Goal: Task Accomplishment & Management: Use online tool/utility

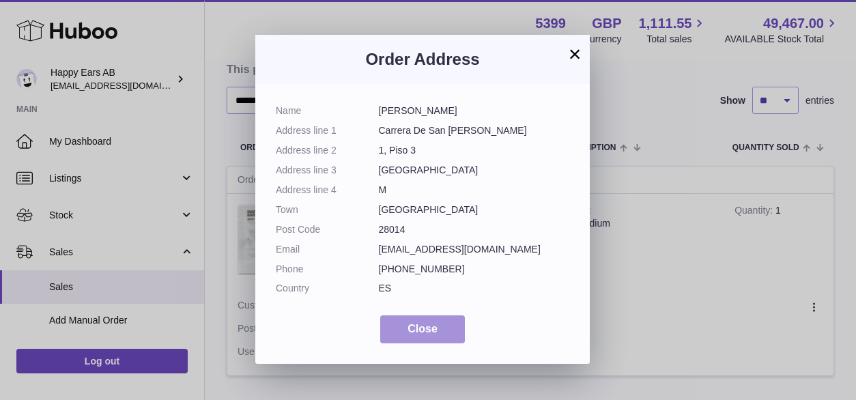
click at [439, 332] on button "Close" at bounding box center [422, 329] width 85 height 28
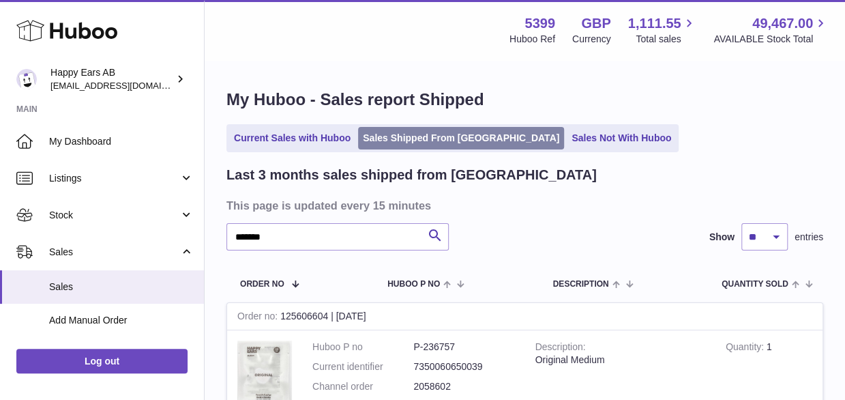
click at [369, 136] on link "Sales Shipped From [GEOGRAPHIC_DATA]" at bounding box center [461, 138] width 206 height 23
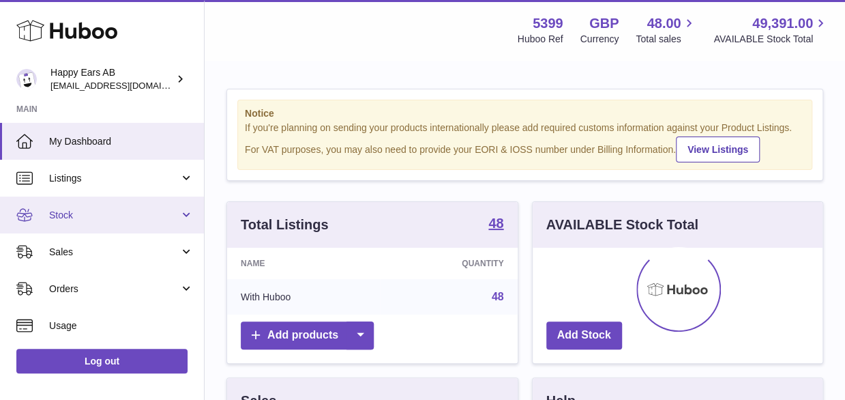
scroll to position [213, 291]
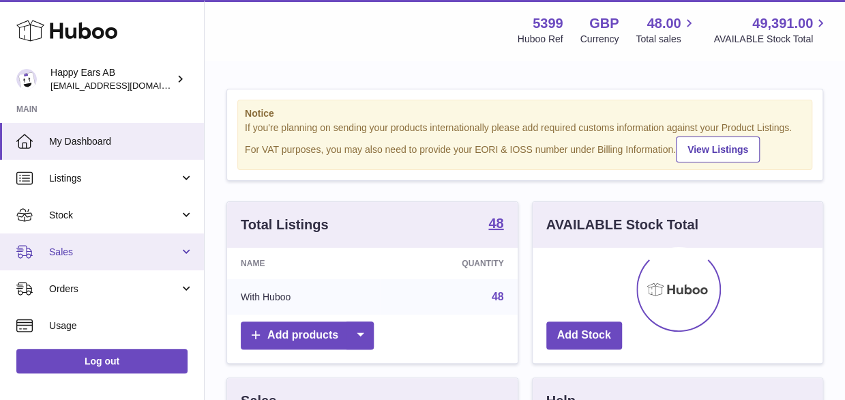
click at [102, 264] on link "Sales" at bounding box center [102, 251] width 204 height 37
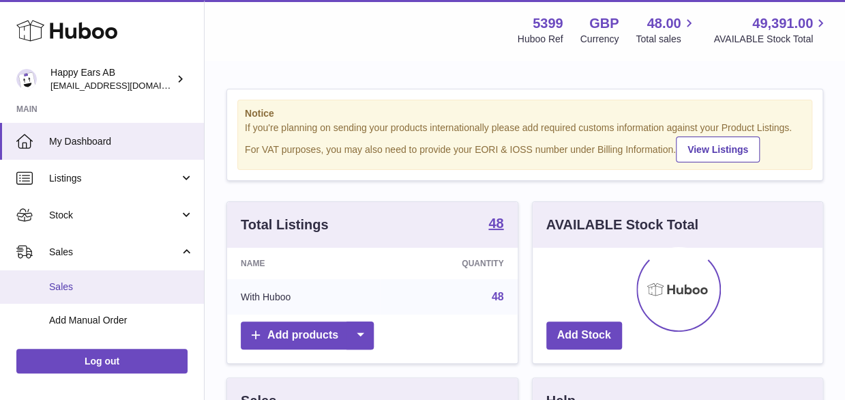
click at [93, 287] on span "Sales" at bounding box center [121, 286] width 145 height 13
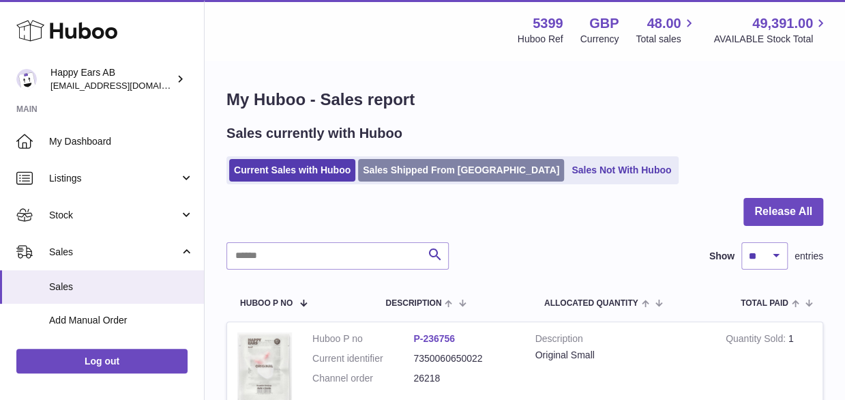
drag, startPoint x: 409, startPoint y: 182, endPoint x: 420, endPoint y: 170, distance: 16.4
click at [413, 181] on ul "Current Sales with Huboo Sales Shipped From Huboo Sales Not With Huboo" at bounding box center [453, 170] width 452 height 28
click at [420, 170] on link "Sales Shipped From [GEOGRAPHIC_DATA]" at bounding box center [461, 170] width 206 height 23
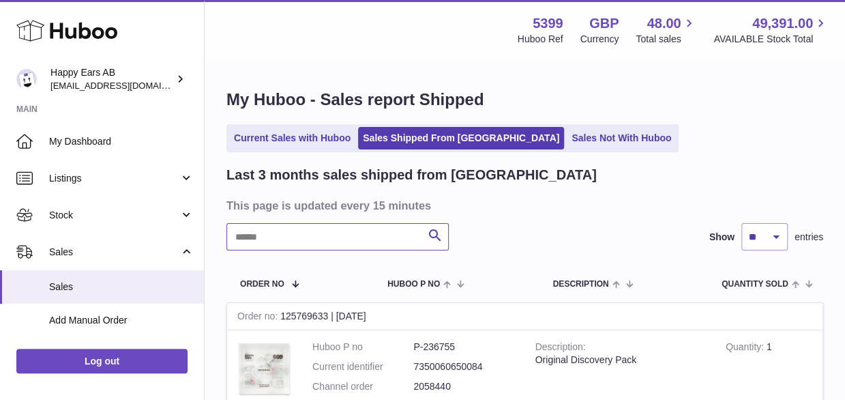
paste input "*******"
click at [310, 237] on input "*******" at bounding box center [338, 236] width 222 height 27
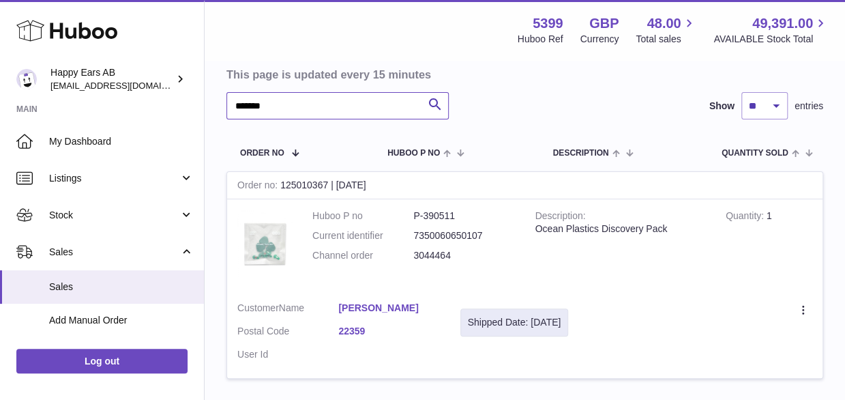
scroll to position [136, 0]
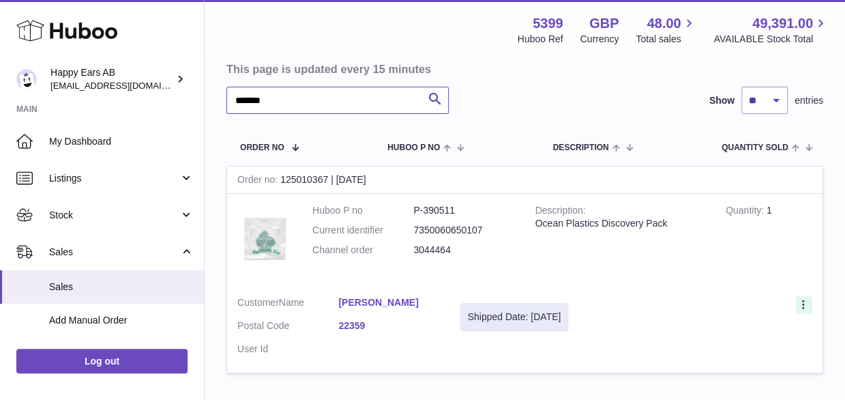
type input "*******"
click at [799, 305] on icon at bounding box center [805, 306] width 16 height 14
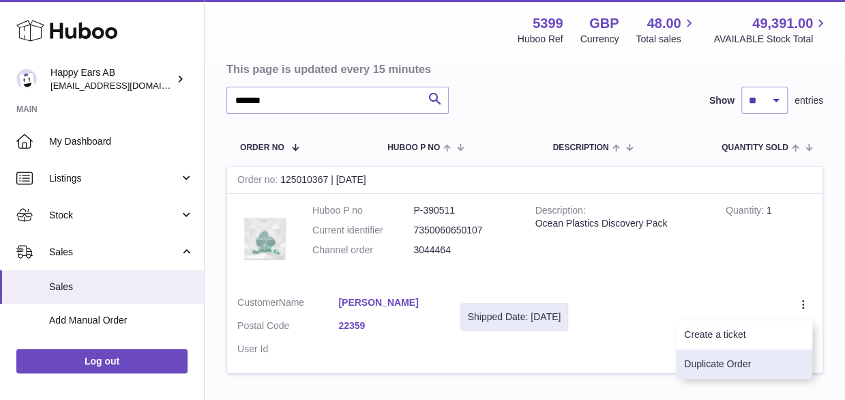
click at [749, 355] on li "Duplicate Order" at bounding box center [744, 363] width 136 height 29
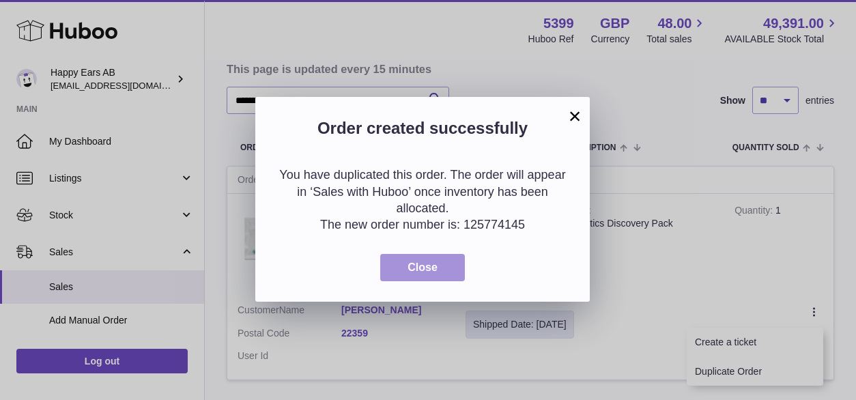
click at [436, 268] on span "Close" at bounding box center [422, 267] width 30 height 12
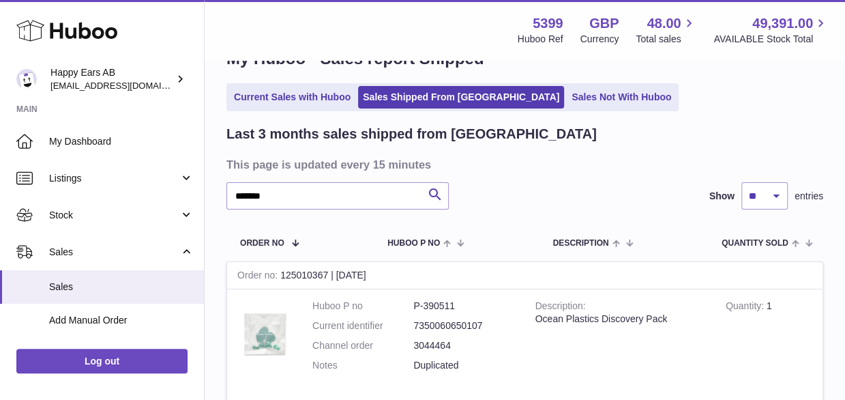
scroll to position [0, 0]
